Goal: Information Seeking & Learning: Learn about a topic

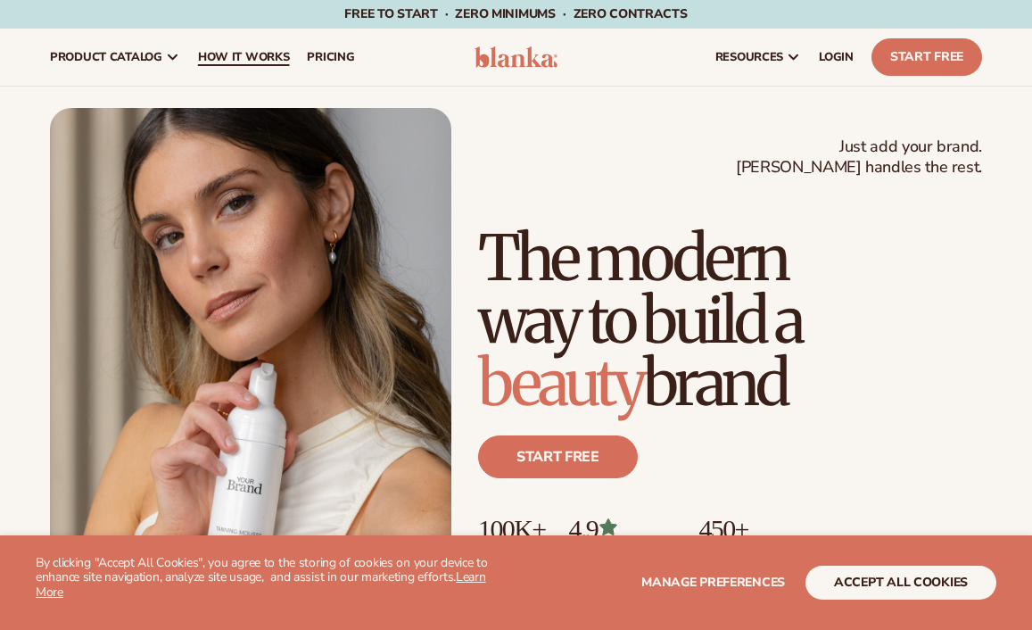
click at [267, 39] on link "How It Works" at bounding box center [244, 57] width 110 height 57
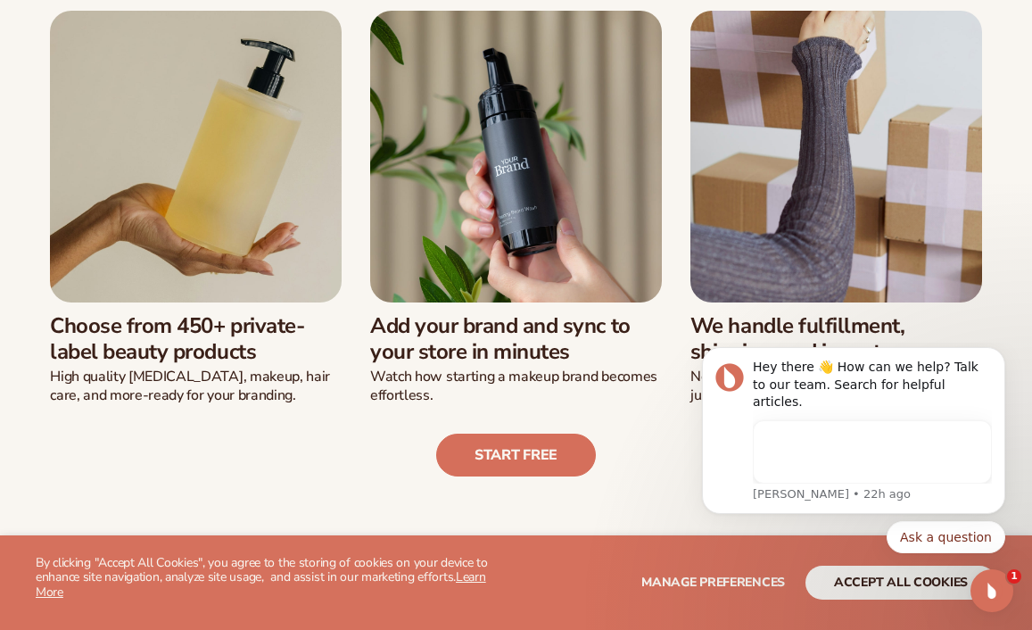
scroll to position [474, 0]
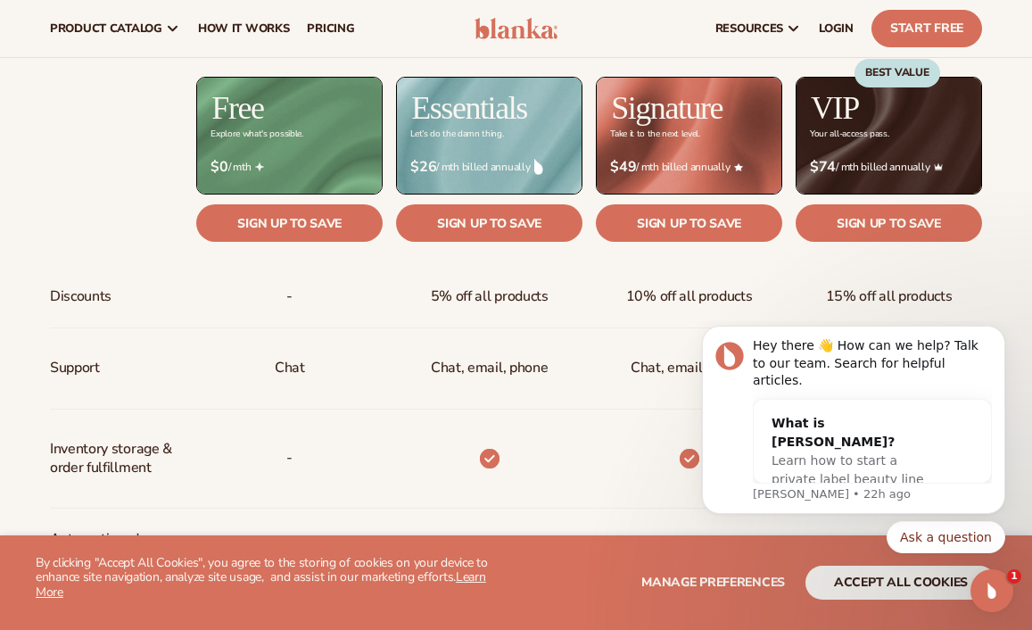
scroll to position [701, 0]
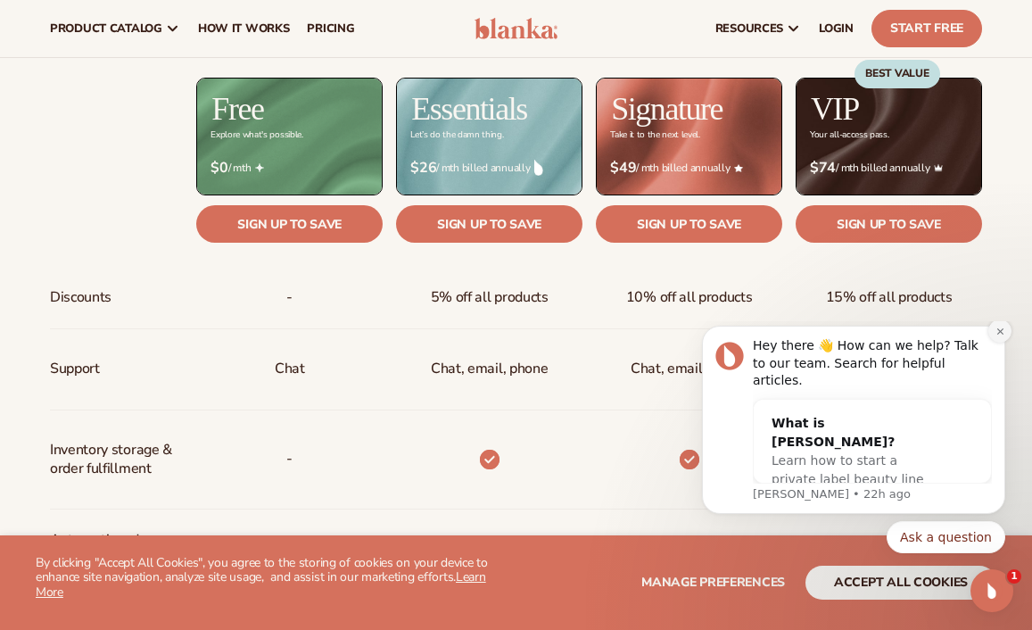
click at [998, 336] on icon "Dismiss notification" at bounding box center [1001, 332] width 10 height 10
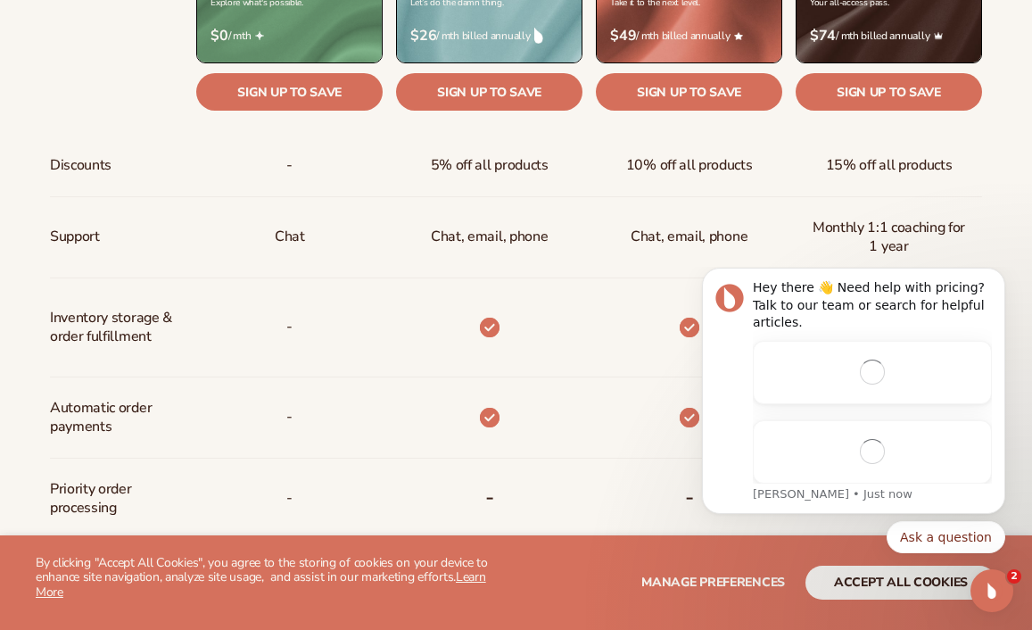
scroll to position [0, 0]
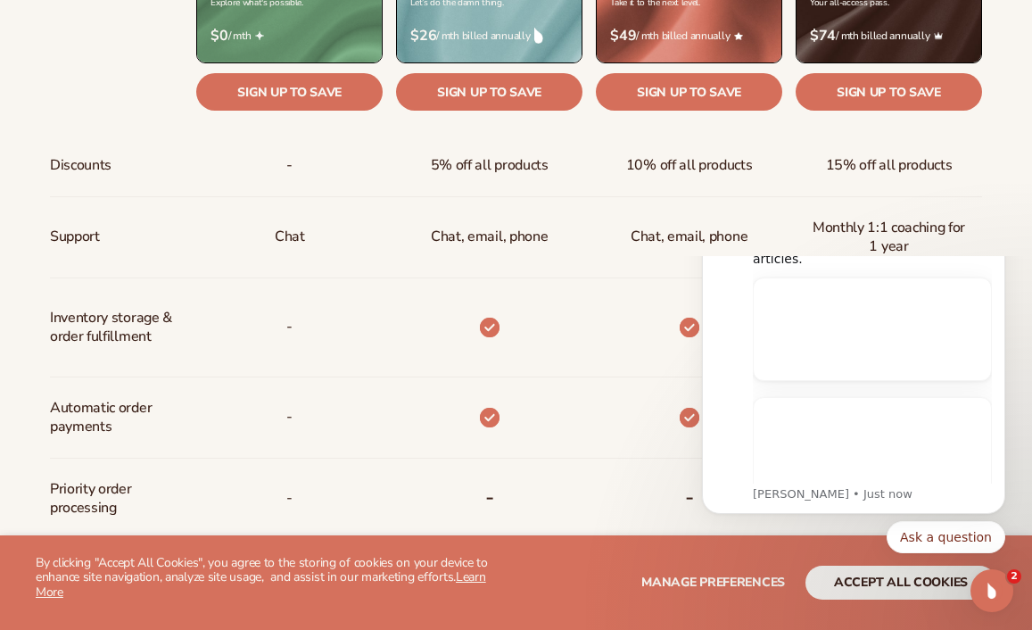
click at [996, 316] on div "Hey there 👋 Need help with pricing? Talk to our team or search for helpful arti…" at bounding box center [853, 359] width 303 height 310
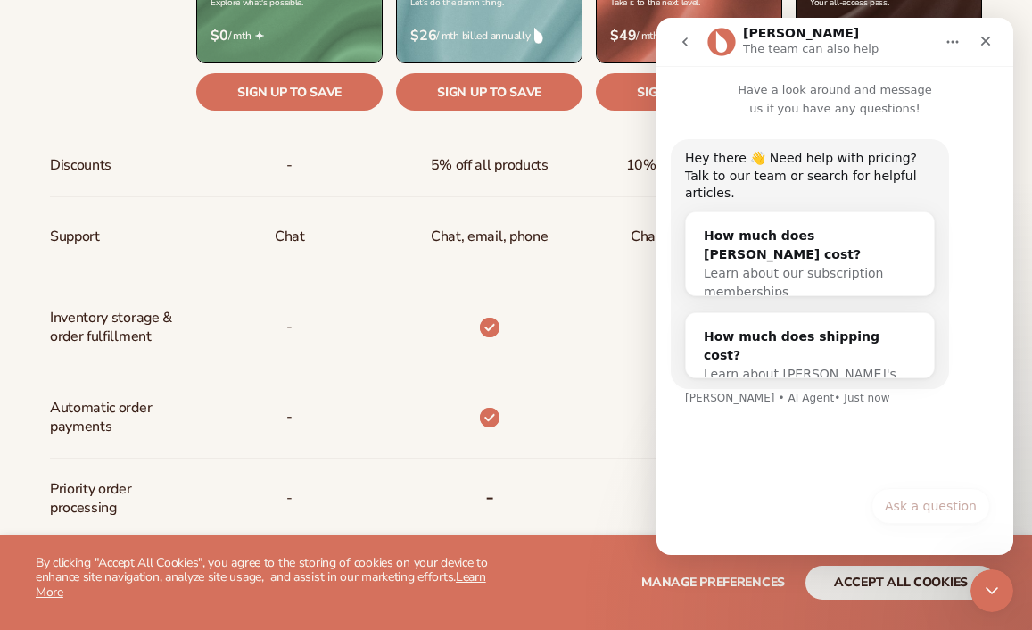
click at [532, 218] on span "Chat, email, phone" at bounding box center [489, 236] width 117 height 47
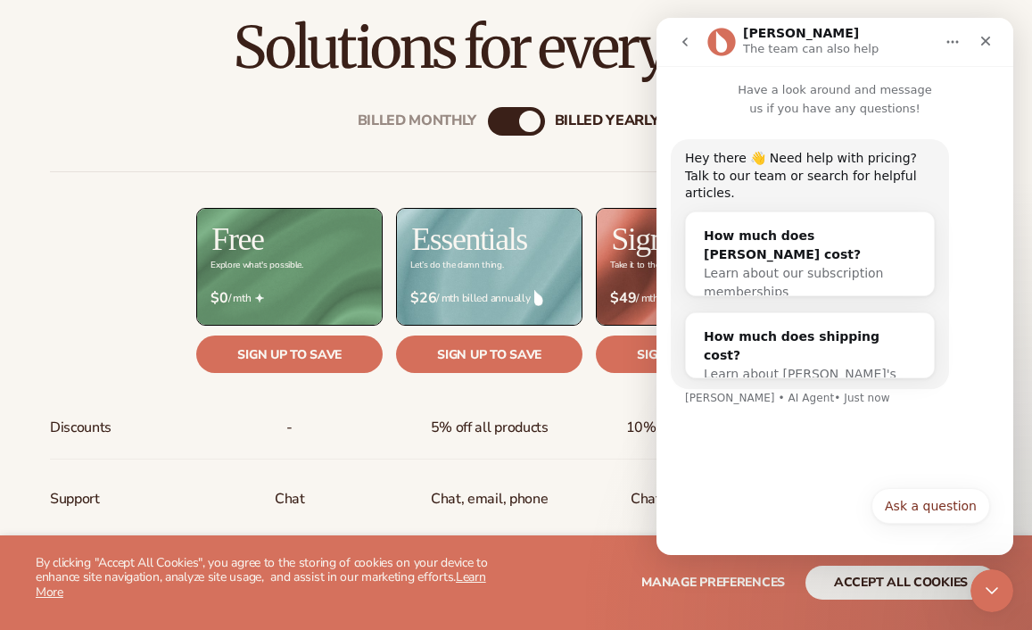
scroll to position [519, 0]
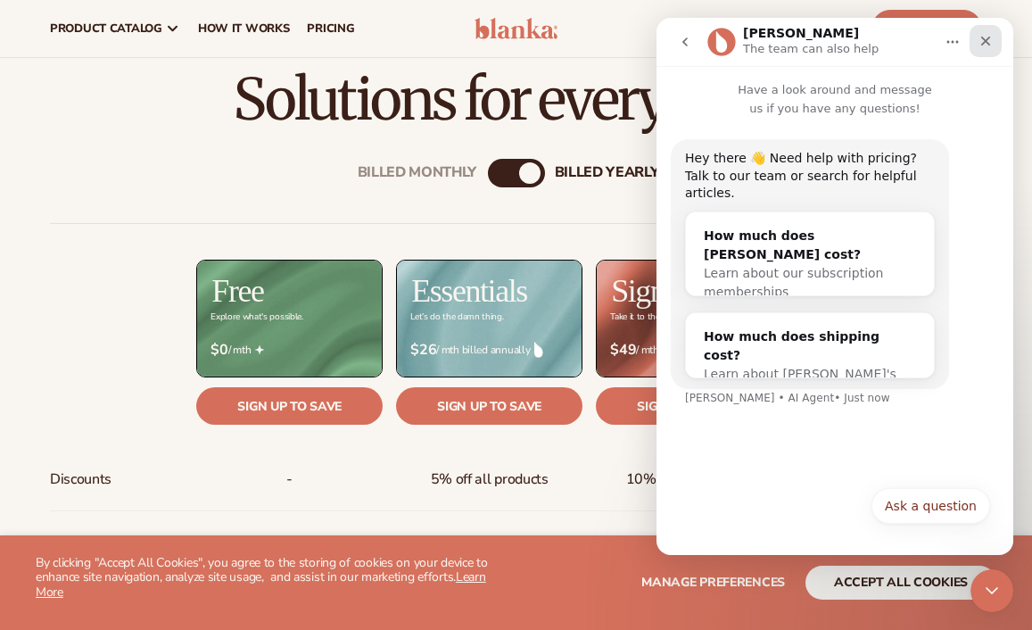
click at [989, 39] on icon "Close" at bounding box center [986, 41] width 14 height 14
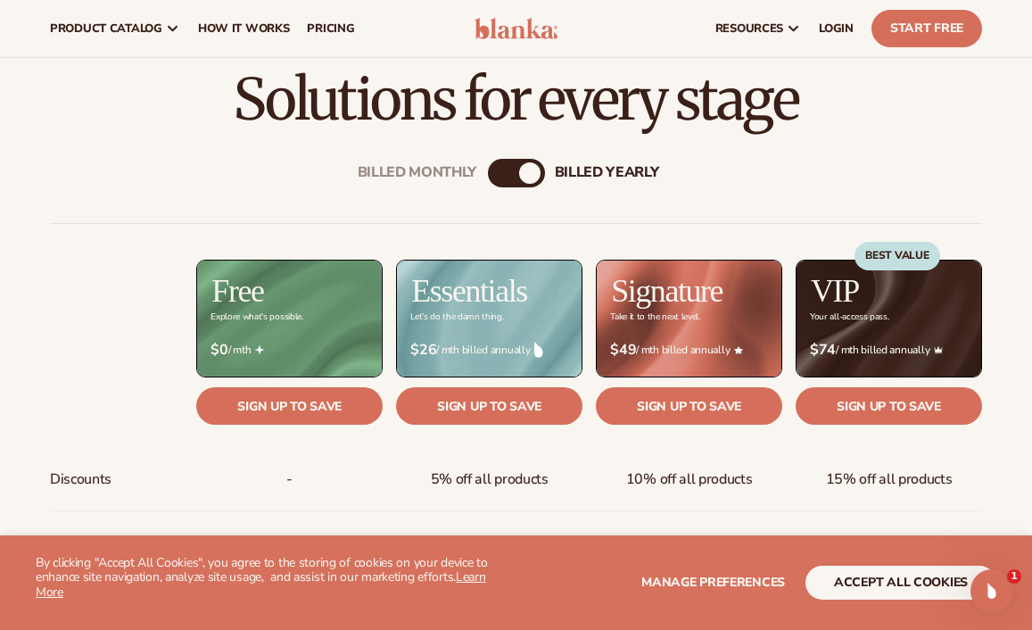
scroll to position [0, 0]
click at [513, 175] on div "Billed Monthly billed Yearly" at bounding box center [516, 173] width 57 height 29
click at [525, 172] on div "billed Yearly" at bounding box center [529, 172] width 21 height 21
click at [539, 176] on div "billed Yearly" at bounding box center [529, 172] width 21 height 21
click at [494, 175] on div "Billed Monthly" at bounding box center [498, 172] width 21 height 21
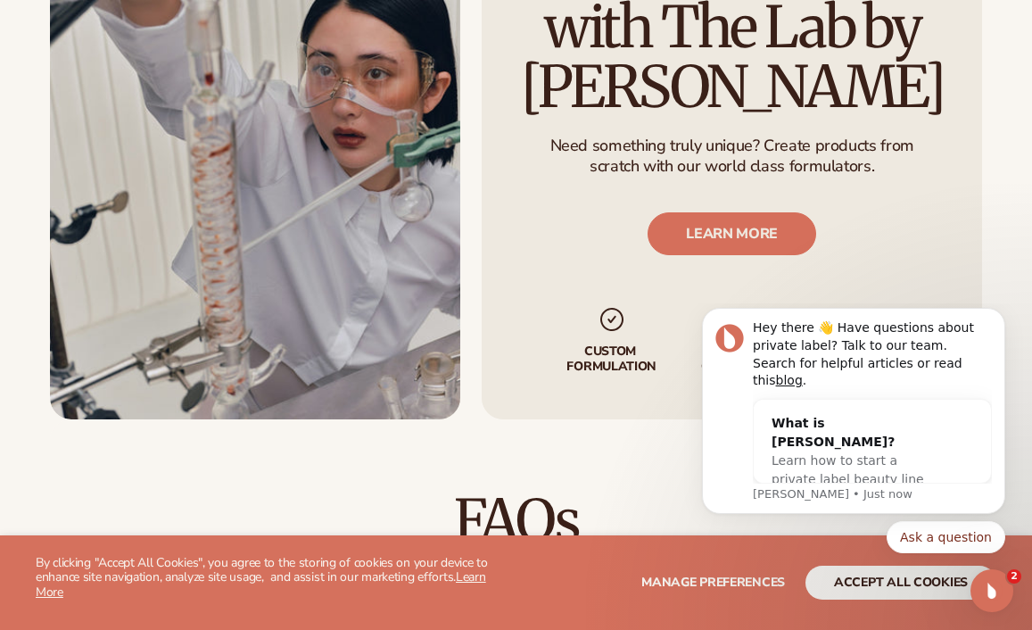
scroll to position [2091, 0]
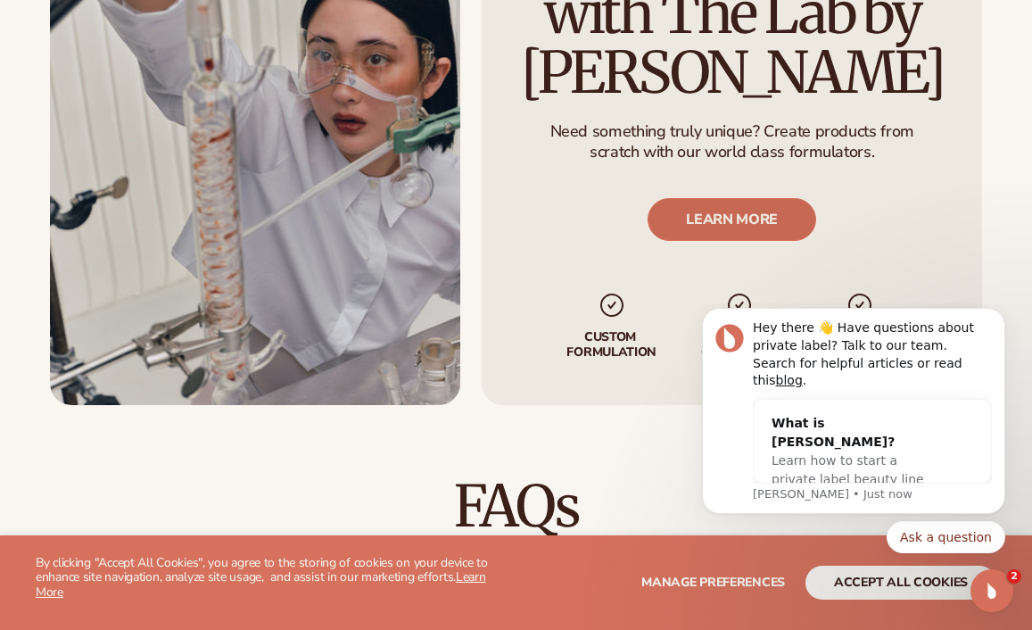
click at [767, 227] on link "LEARN MORE" at bounding box center [732, 219] width 169 height 43
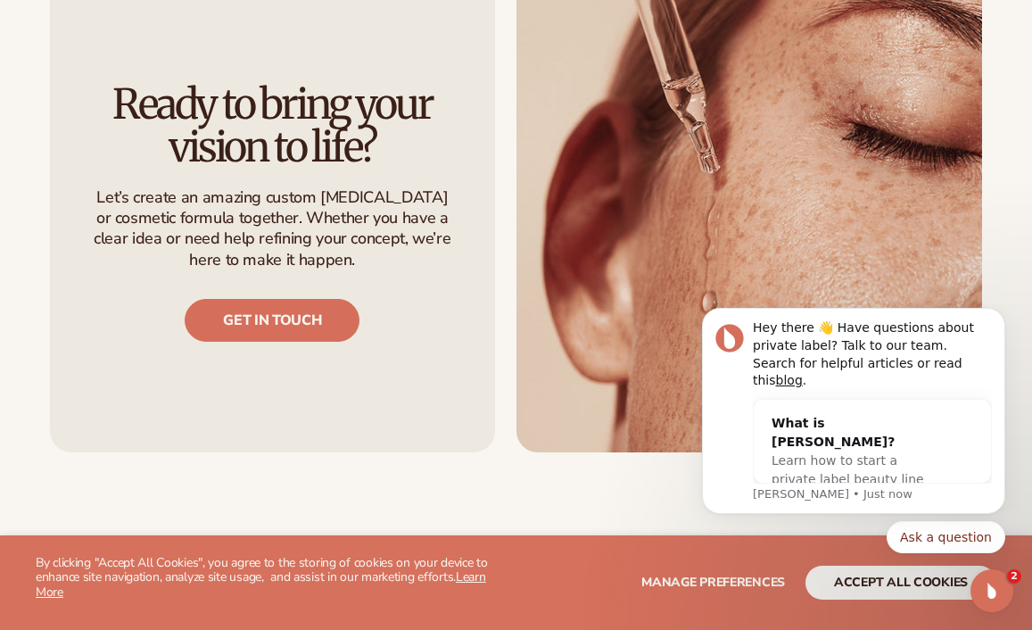
scroll to position [1576, 0]
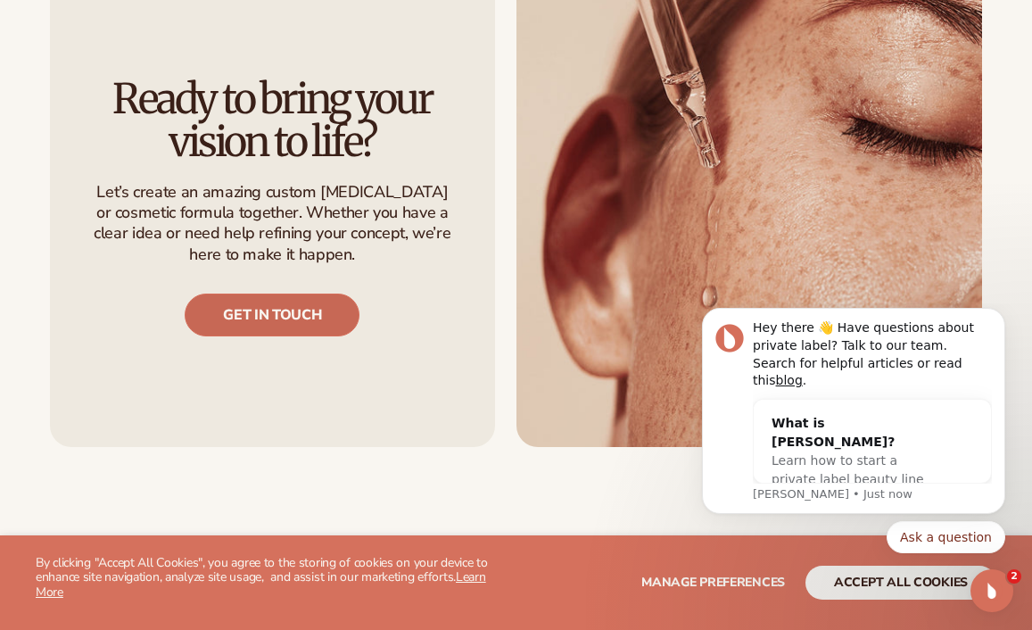
click at [319, 305] on link "Get in touch" at bounding box center [272, 315] width 175 height 43
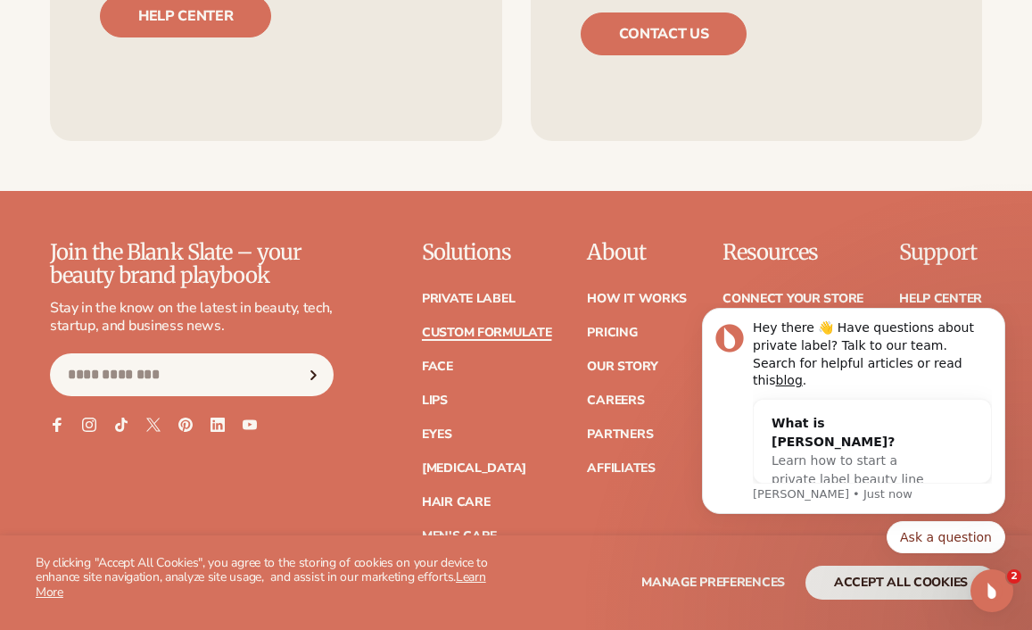
scroll to position [2399, 0]
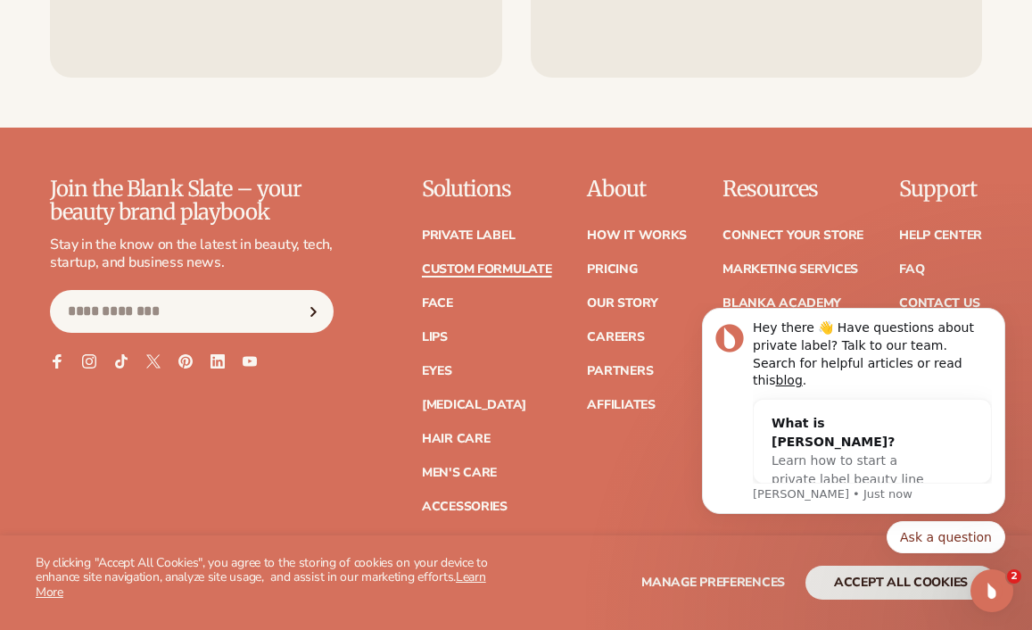
click at [482, 264] on link "Custom formulate" at bounding box center [487, 269] width 130 height 12
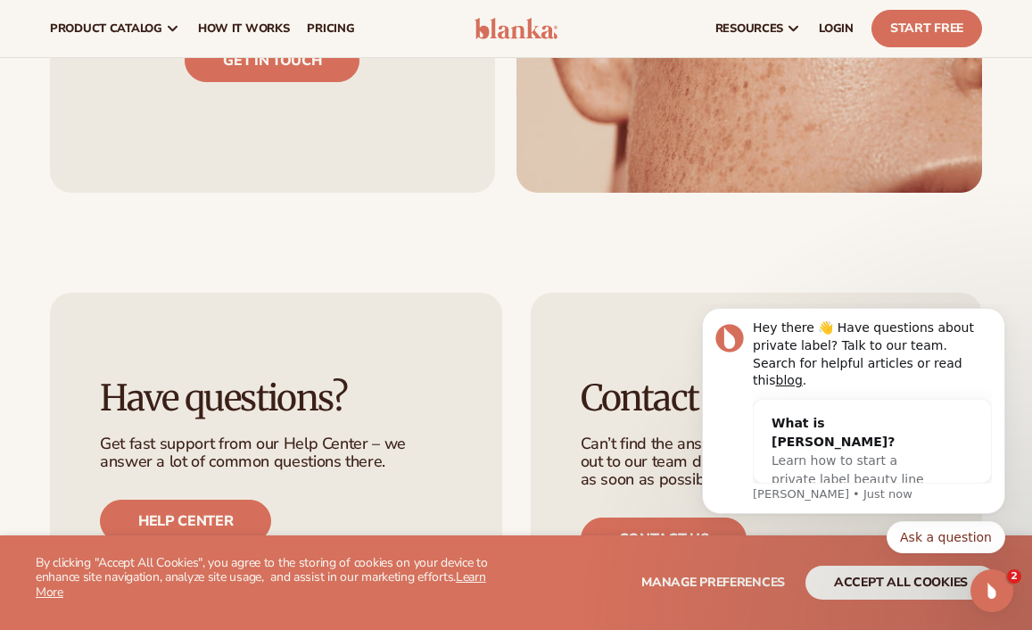
scroll to position [1547, 0]
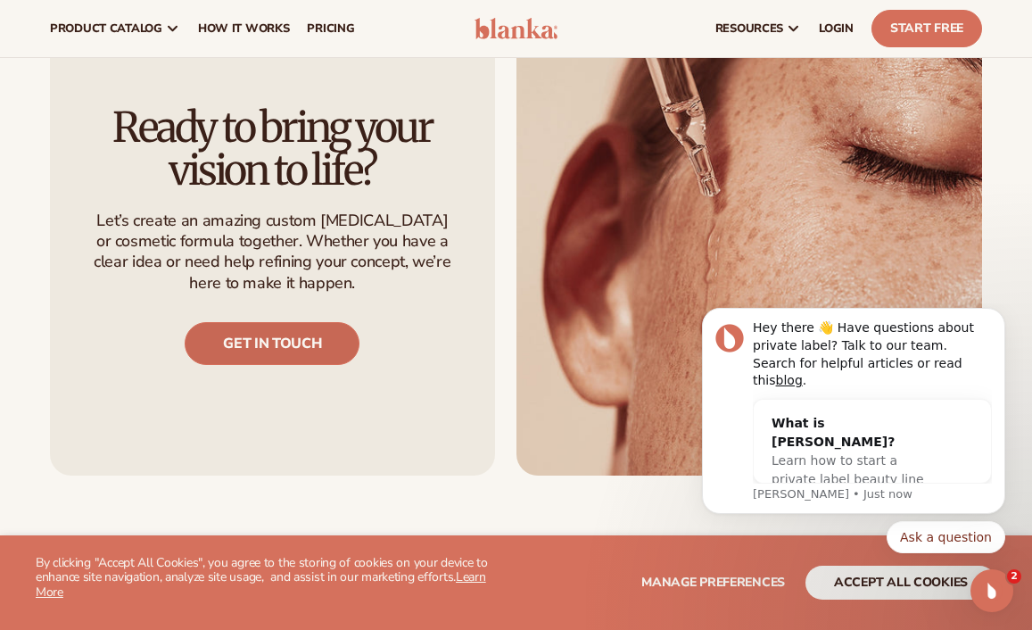
click at [311, 336] on link "Get in touch" at bounding box center [272, 343] width 175 height 43
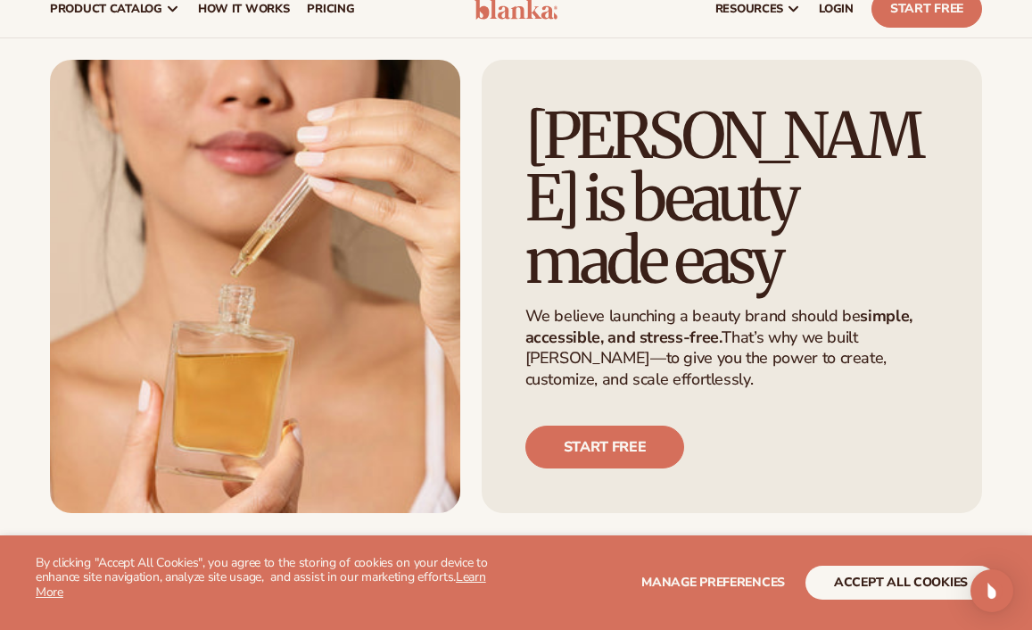
scroll to position [196, 0]
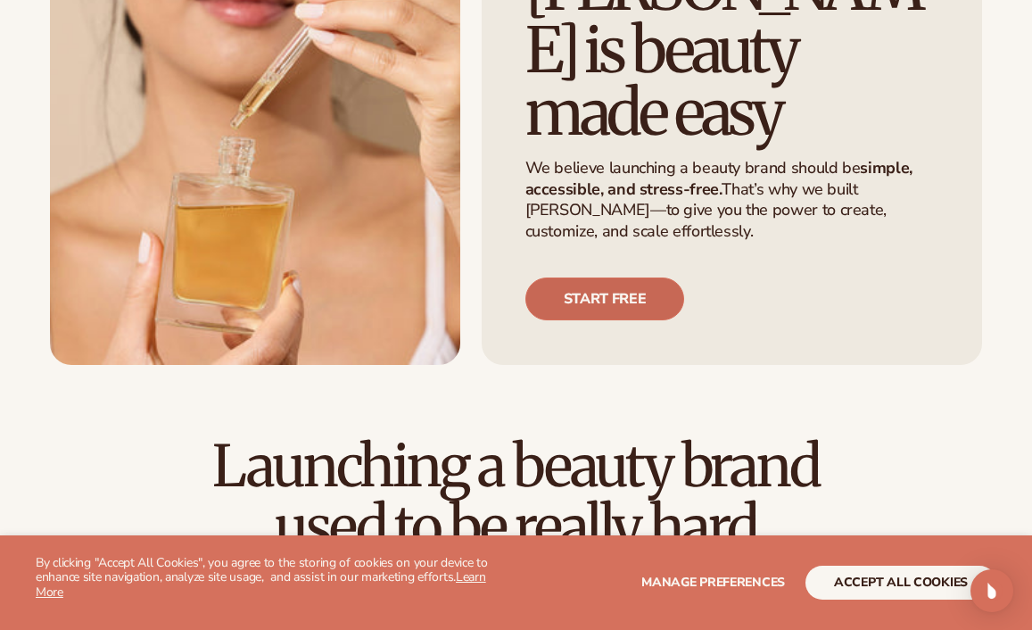
click at [611, 278] on link "Start free" at bounding box center [606, 299] width 160 height 43
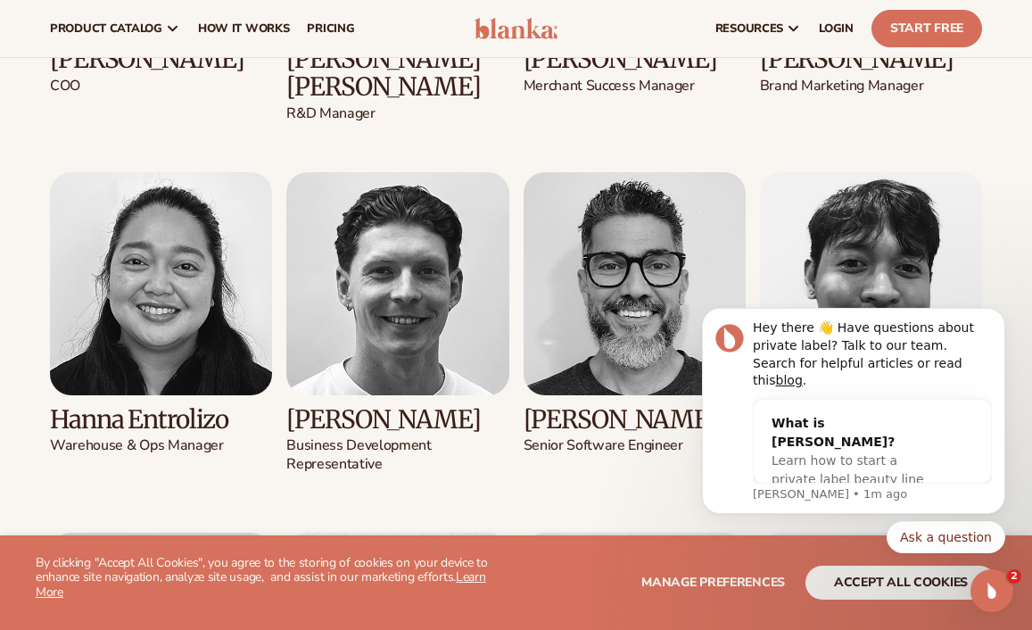
scroll to position [2244, 0]
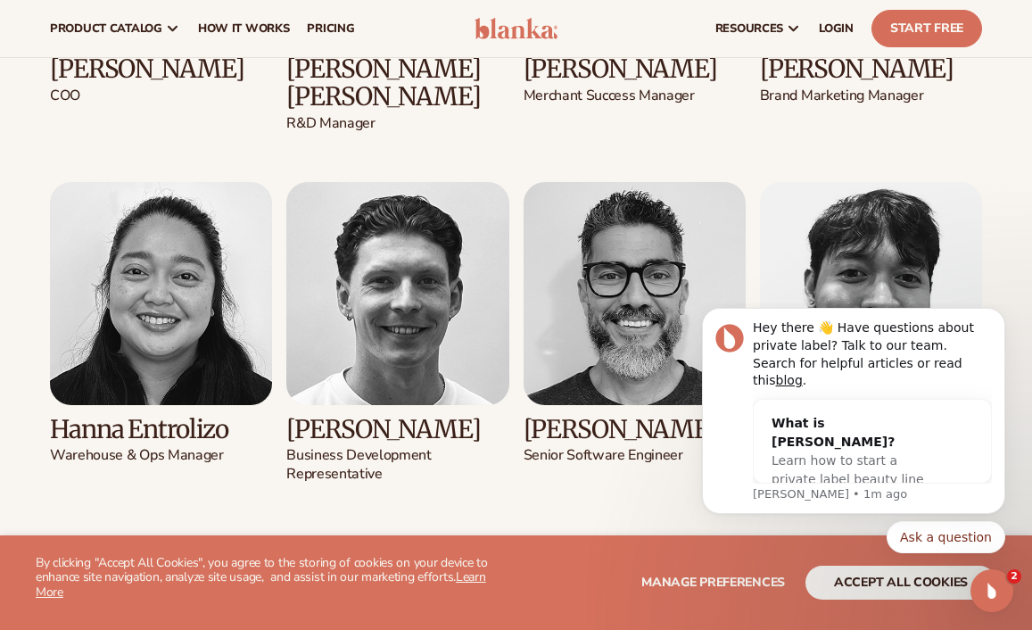
click at [400, 319] on img at bounding box center [397, 293] width 222 height 222
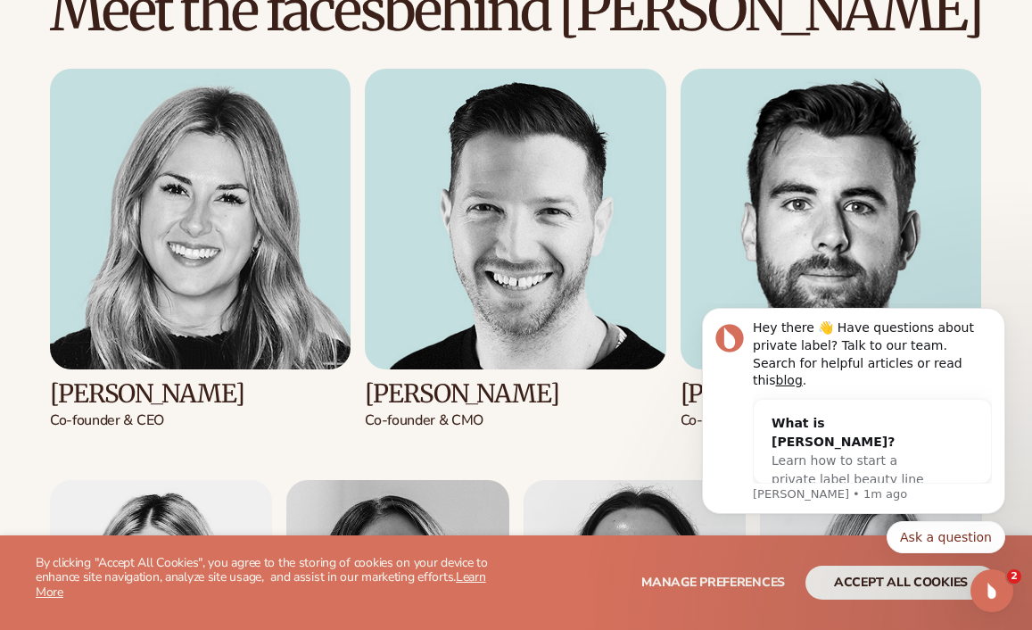
click at [204, 276] on img at bounding box center [200, 219] width 301 height 301
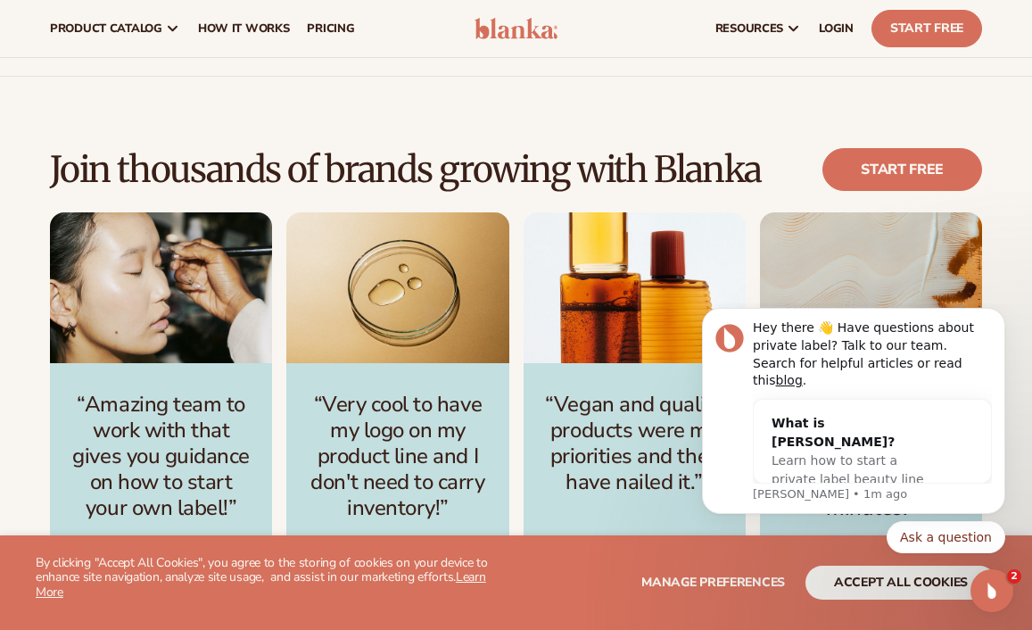
scroll to position [3714, 0]
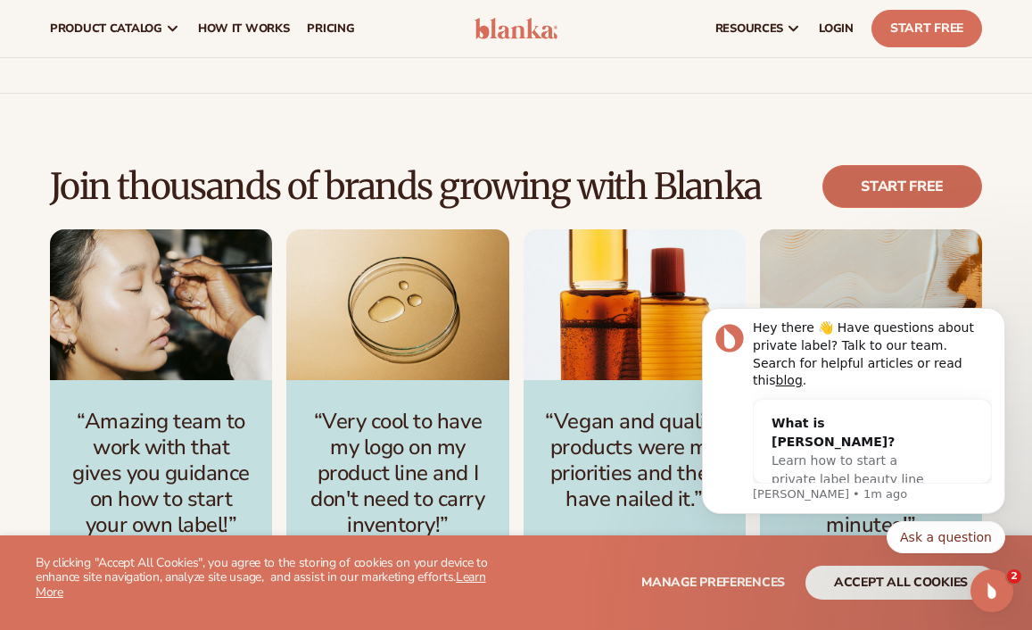
click at [893, 182] on link "Start free" at bounding box center [903, 186] width 160 height 43
